Goal: Navigation & Orientation: Find specific page/section

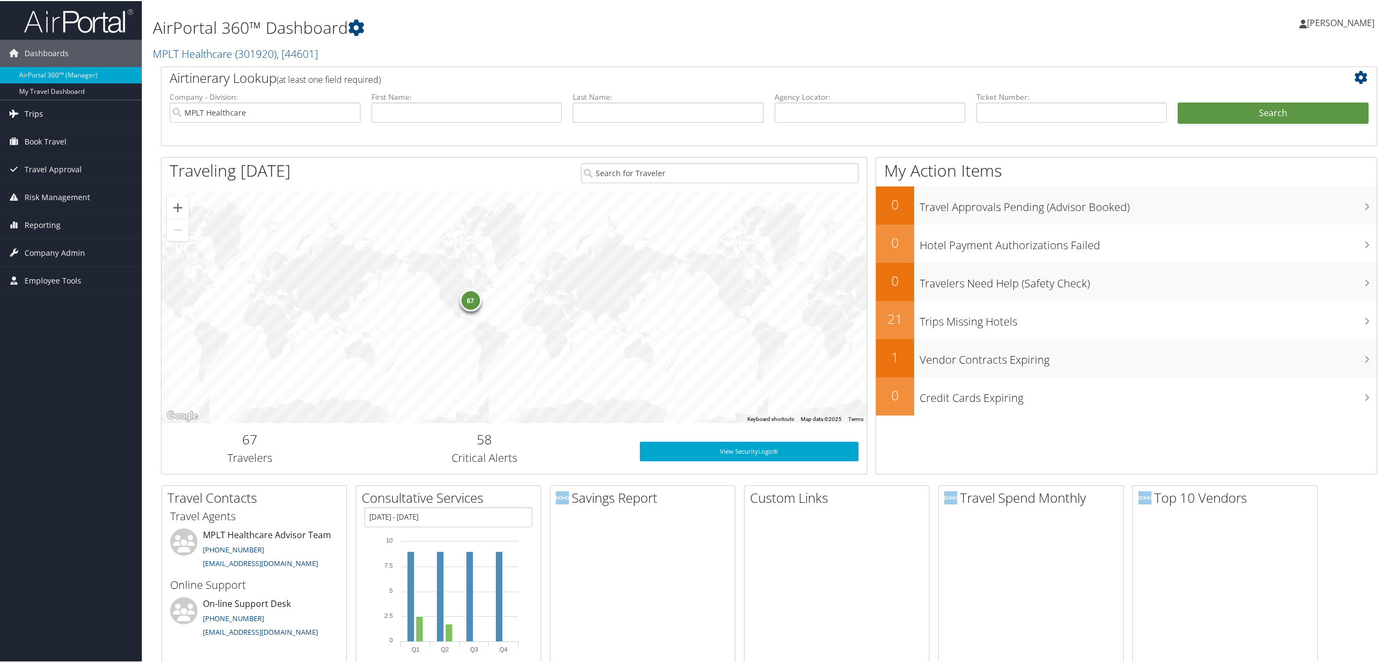
click at [33, 116] on span "Trips" at bounding box center [34, 112] width 19 height 27
